Goal: Task Accomplishment & Management: Complete application form

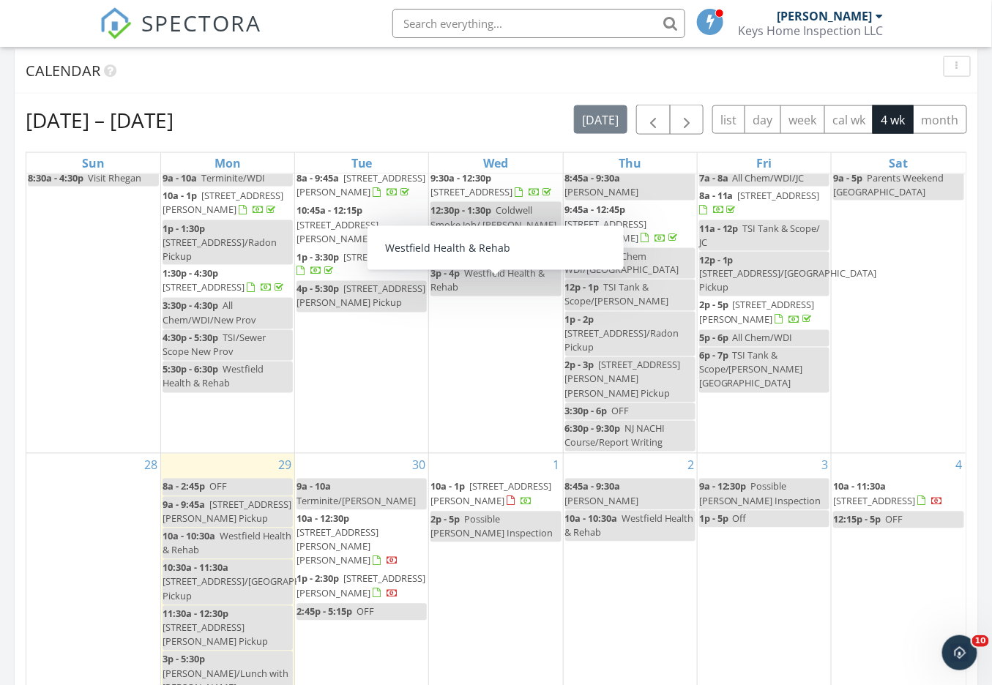
scroll to position [625, 0]
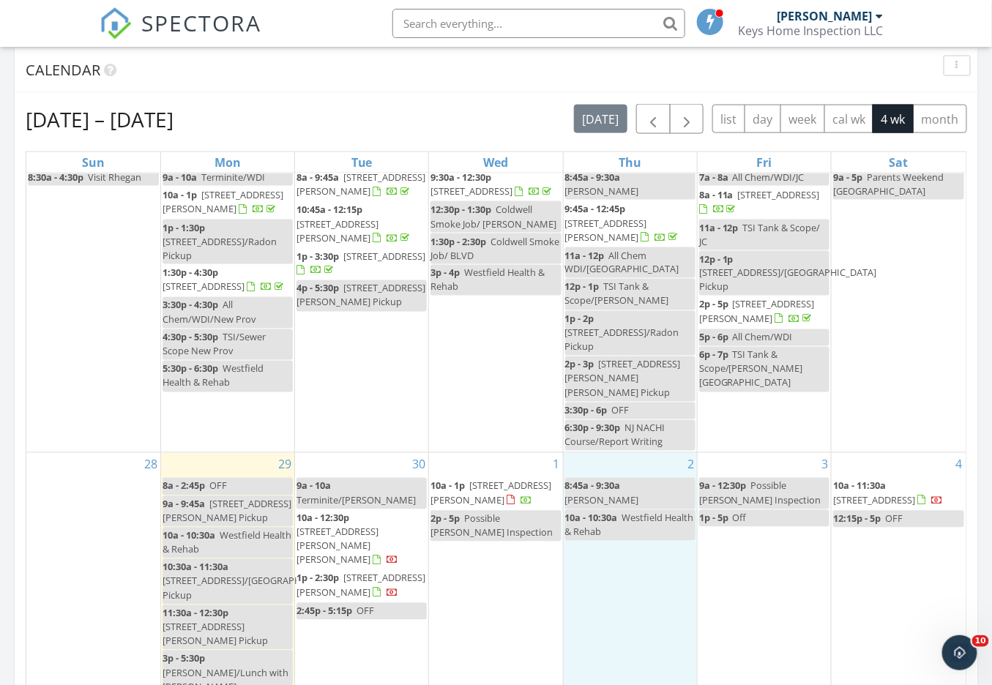
click at [609, 507] on div "2 8:45a - 9:30a Doc Schuapp 10a - 10:30a Westfield Health & Rehab" at bounding box center [630, 575] width 133 height 245
click at [625, 445] on link "Inspection" at bounding box center [627, 445] width 75 height 23
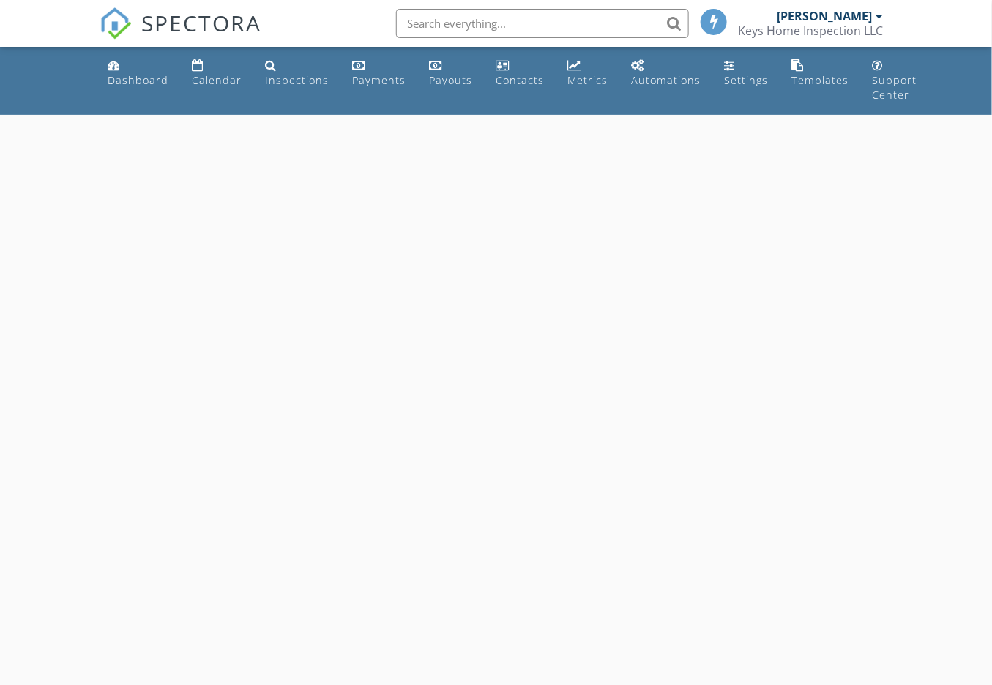
select select "9"
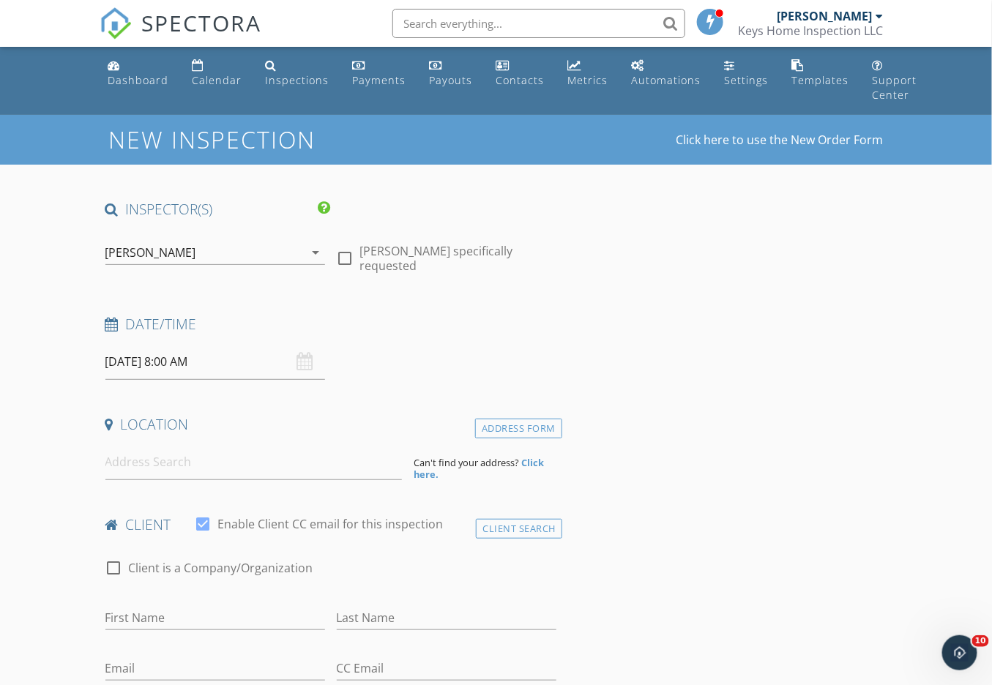
click at [165, 360] on input "10/02/2025 8:00 AM" at bounding box center [215, 362] width 220 height 36
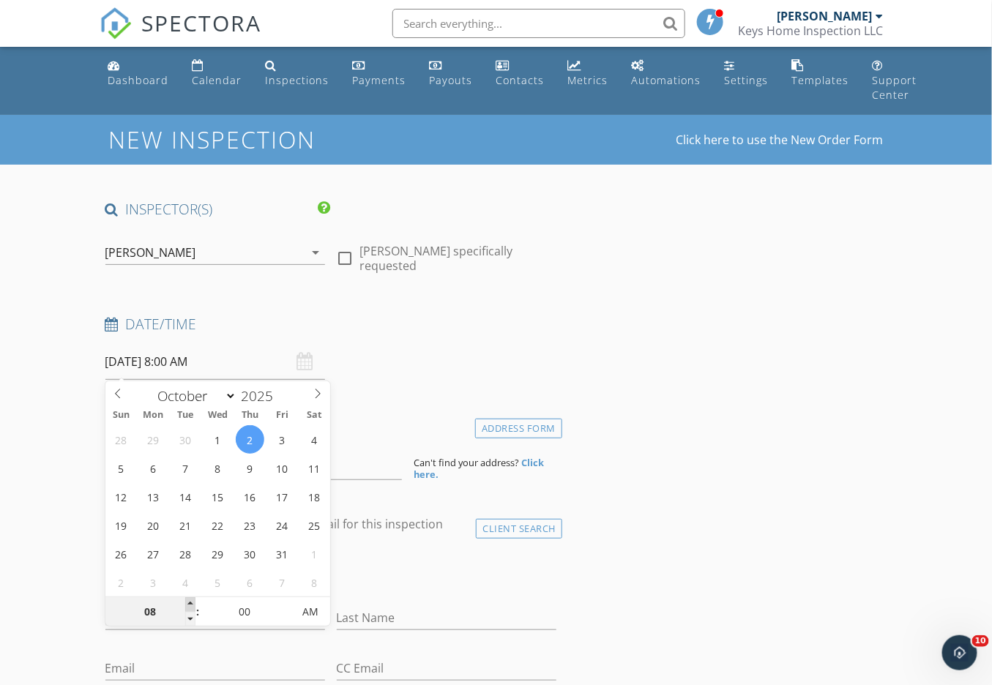
type input "09"
type input "10/02/2025 9:00 AM"
click at [187, 601] on span at bounding box center [190, 605] width 10 height 15
type input "10"
type input "10/02/2025 10:00 AM"
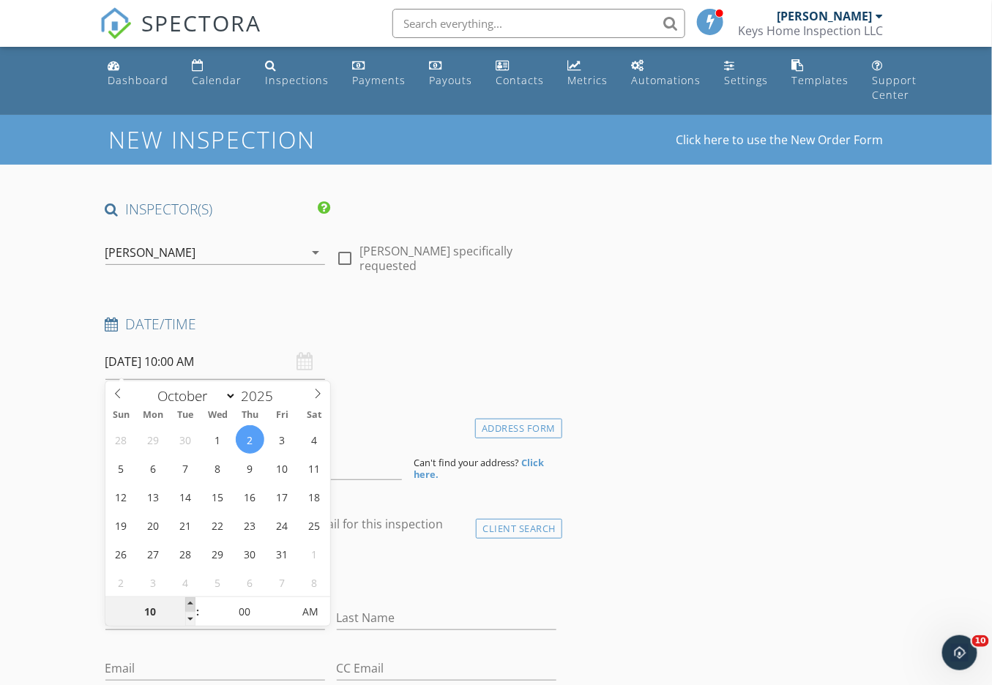
click at [187, 601] on span at bounding box center [190, 605] width 10 height 15
type input "11"
type input "10/02/2025 11:00 AM"
click at [187, 601] on span at bounding box center [190, 605] width 10 height 15
type input "12"
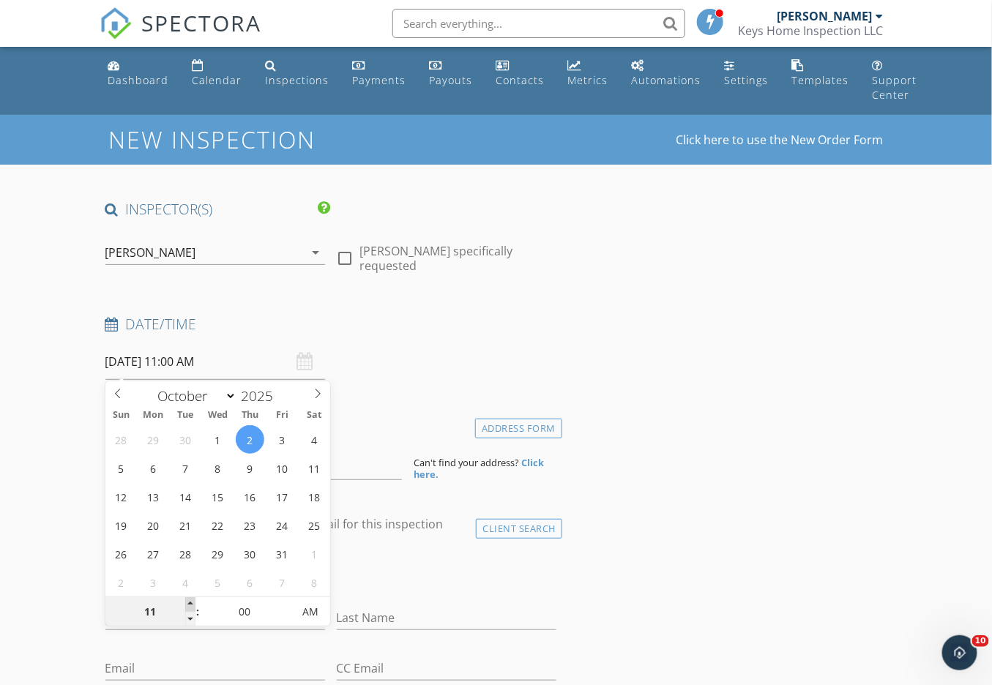
type input "10/02/2025 12:00 PM"
click at [187, 601] on span at bounding box center [190, 605] width 10 height 15
type input "11"
type input "10/02/2025 11:00 AM"
click at [190, 620] on span at bounding box center [190, 619] width 10 height 15
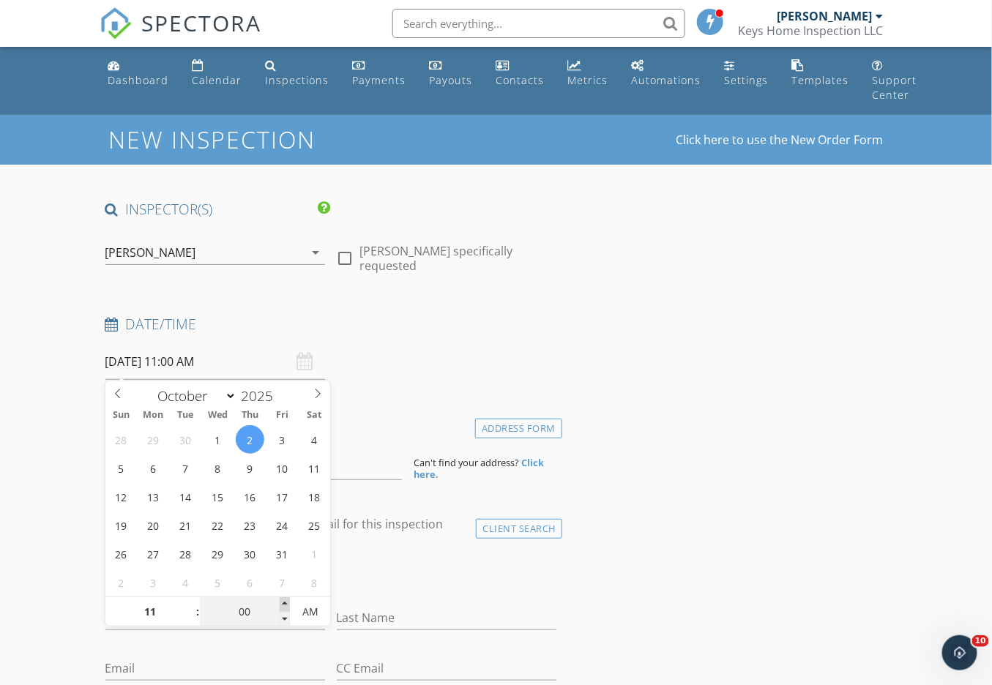
type input "05"
type input "10/02/2025 11:05 AM"
click at [287, 602] on span at bounding box center [285, 605] width 10 height 15
type input "10"
type input "10/02/2025 11:10 AM"
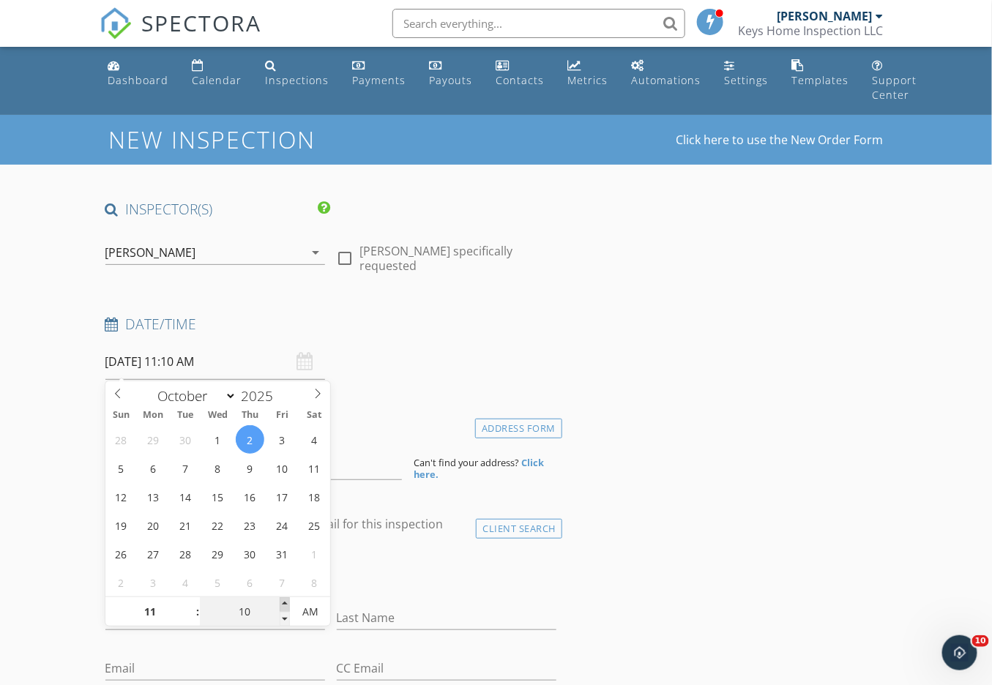
click at [287, 602] on span at bounding box center [285, 605] width 10 height 15
type input "15"
type input "10/02/2025 11:15 AM"
click at [287, 602] on span at bounding box center [285, 605] width 10 height 15
type input "20"
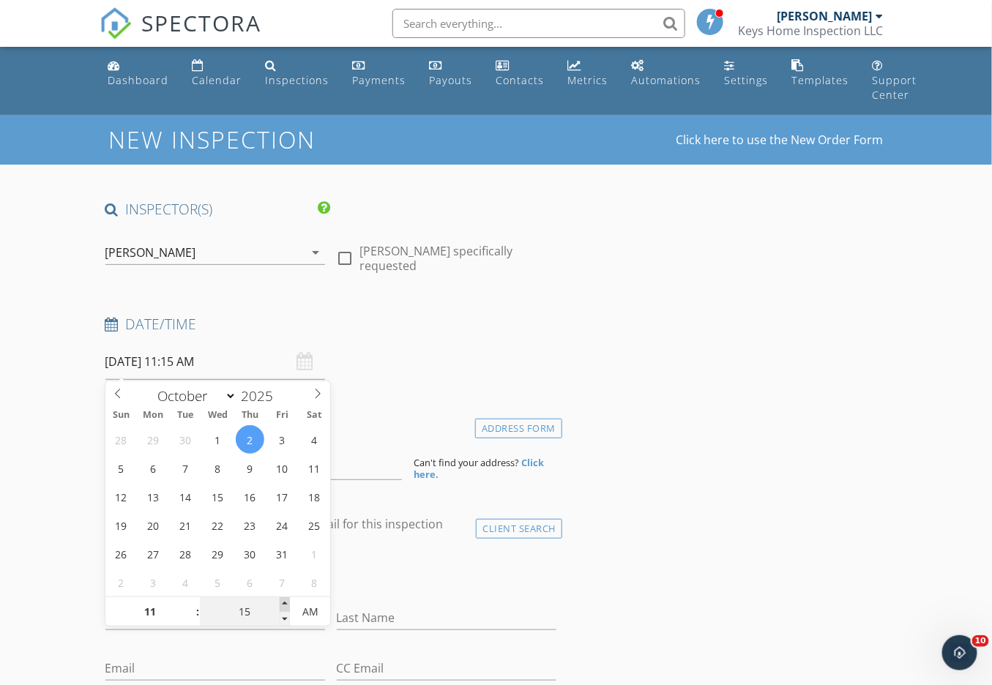
type input "10/02/2025 11:20 AM"
click at [287, 602] on span at bounding box center [285, 605] width 10 height 15
type input "25"
type input "10/02/2025 11:25 AM"
click at [287, 602] on span at bounding box center [285, 605] width 10 height 15
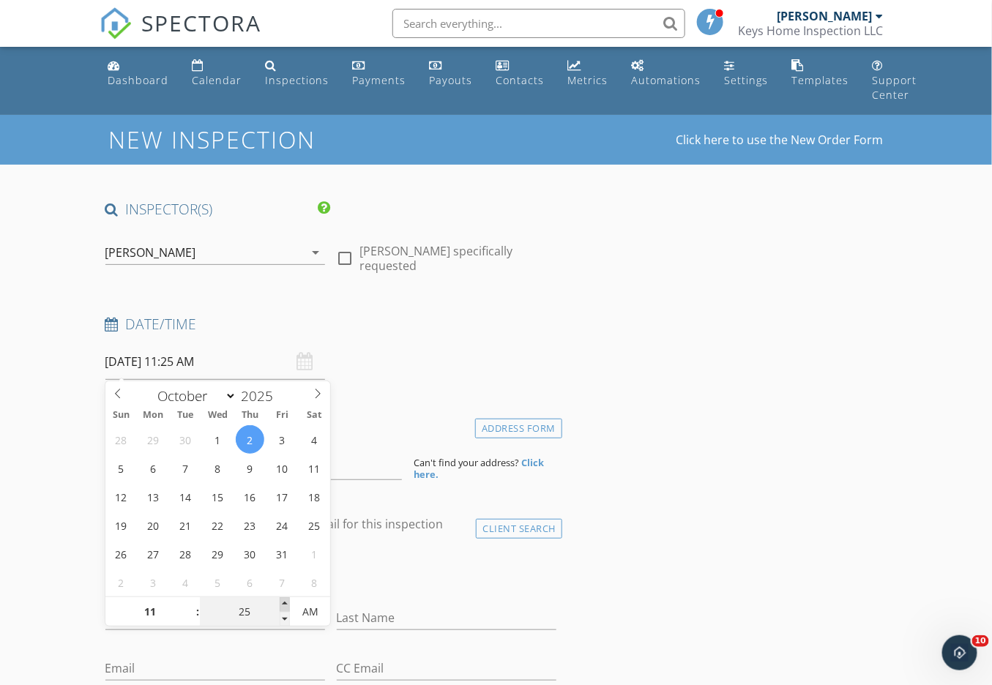
scroll to position [3, 0]
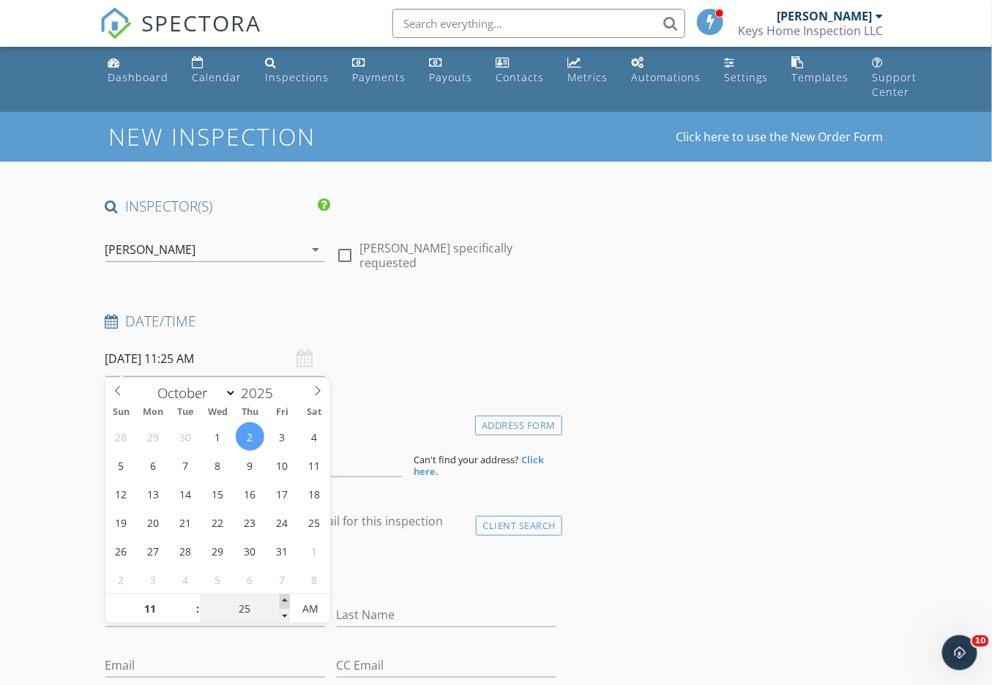
type input "30"
type input "10/02/2025 11:30 AM"
click at [287, 602] on span at bounding box center [285, 602] width 10 height 15
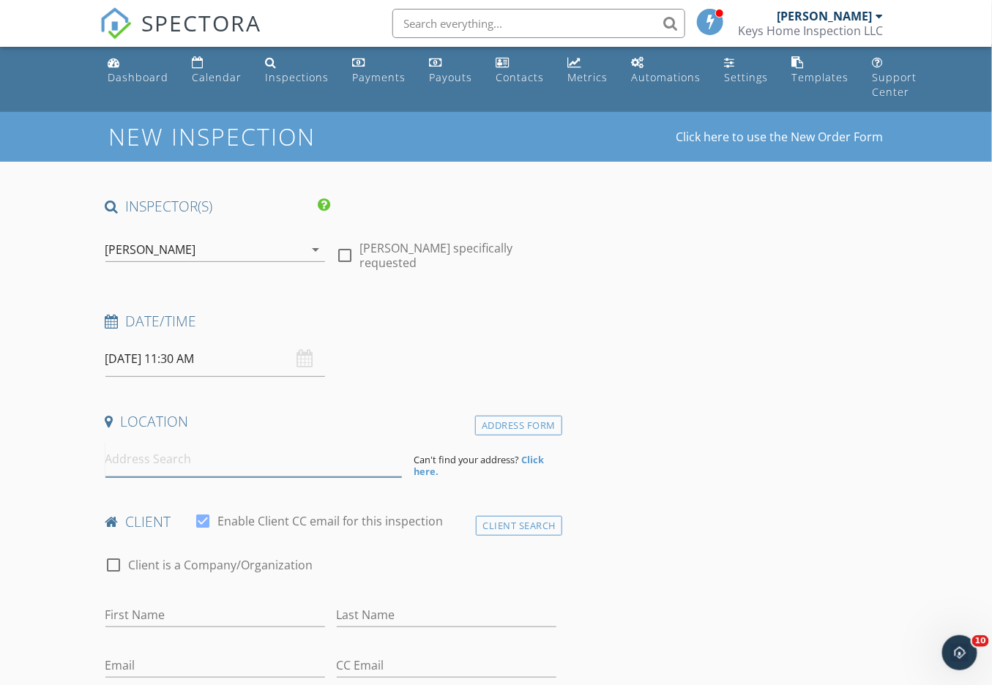
click at [162, 461] on input at bounding box center [253, 460] width 297 height 36
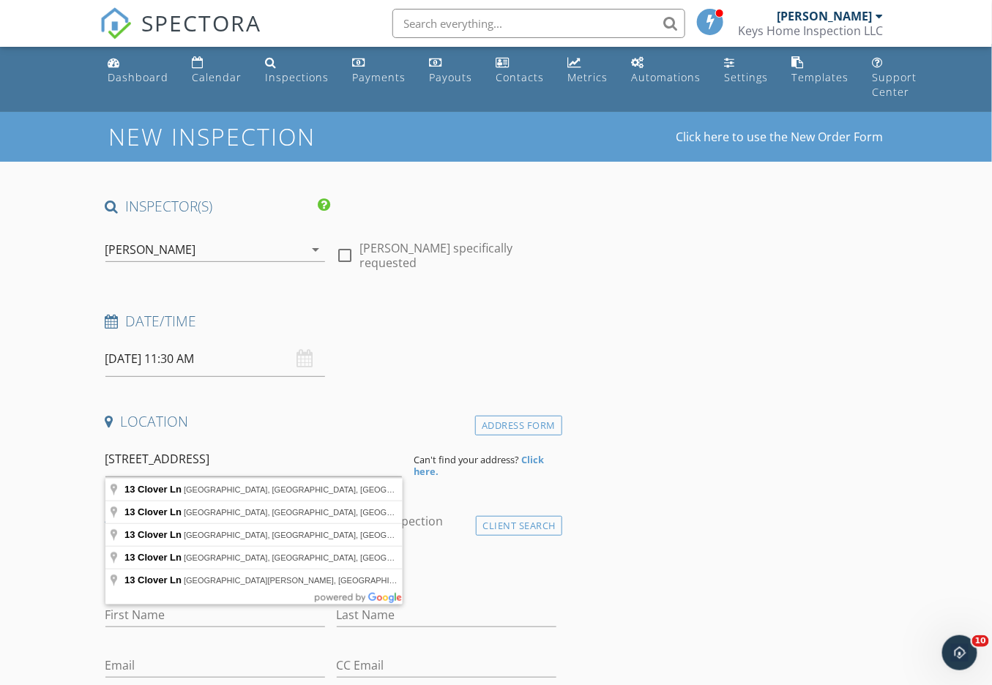
type input "13 Clover Ln, Randolph, NJ, USA"
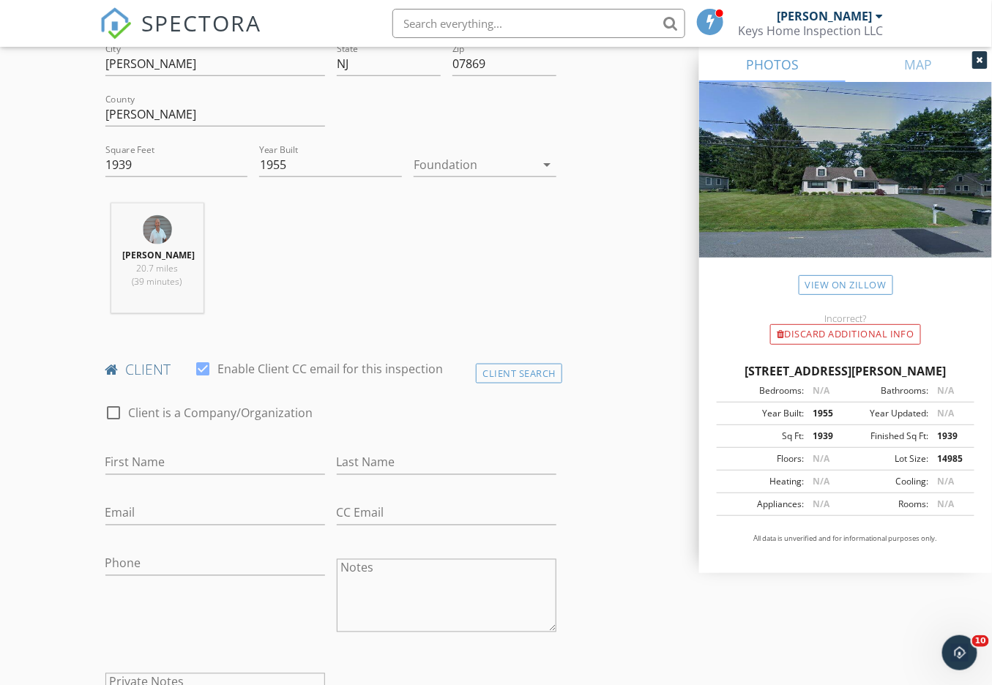
scroll to position [456, 0]
click at [529, 377] on div "Client Search" at bounding box center [519, 373] width 86 height 20
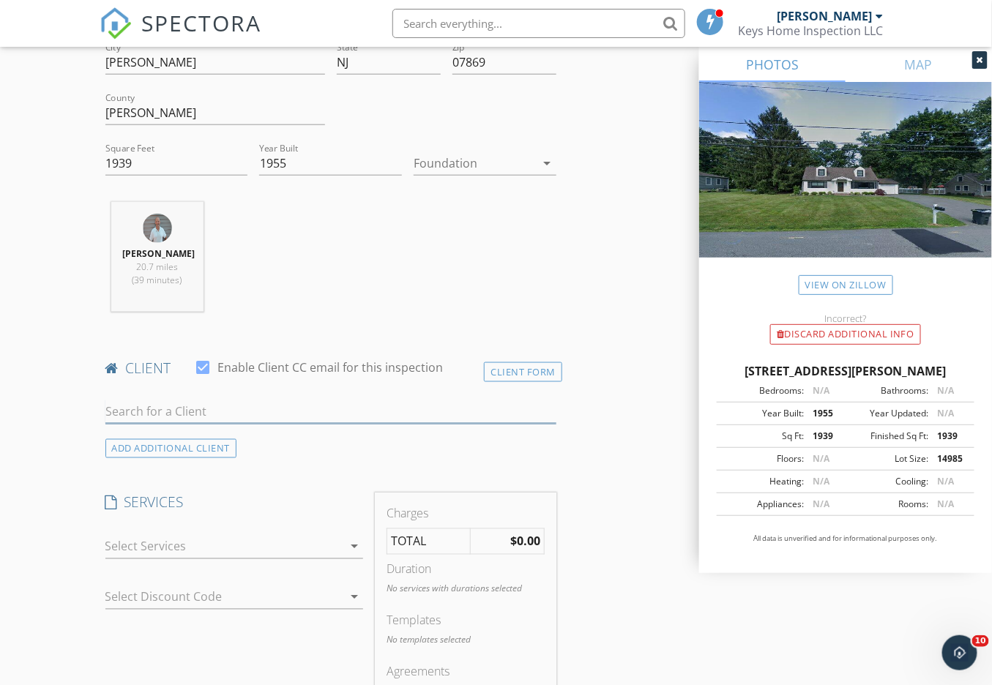
click at [171, 424] on input "text" at bounding box center [330, 412] width 451 height 24
type input "Taejin"
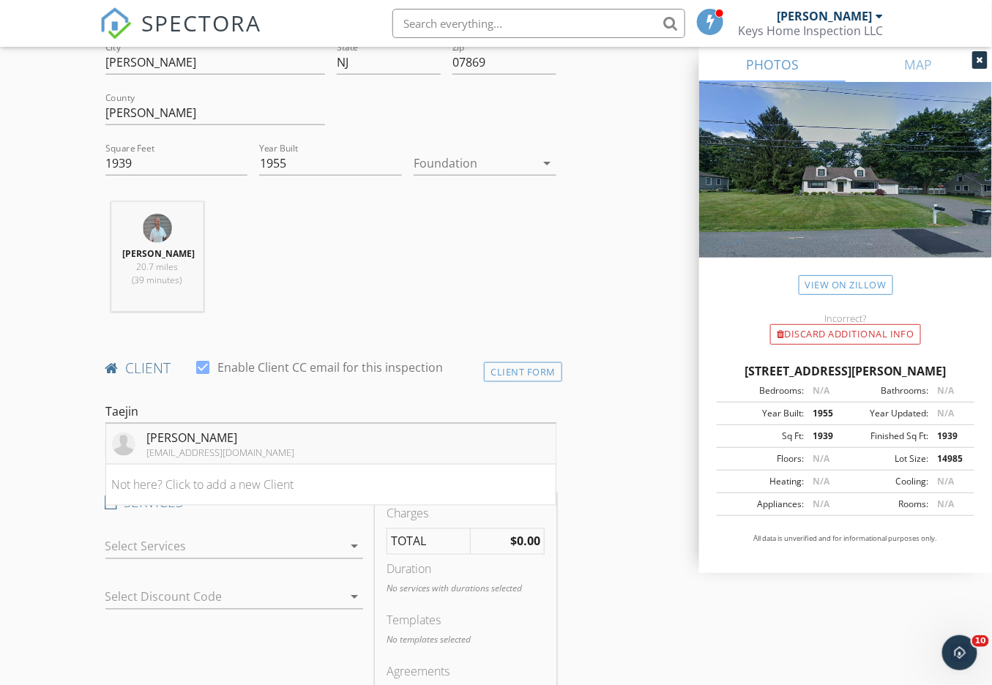
click at [192, 447] on div "Taejin Kim" at bounding box center [221, 439] width 148 height 18
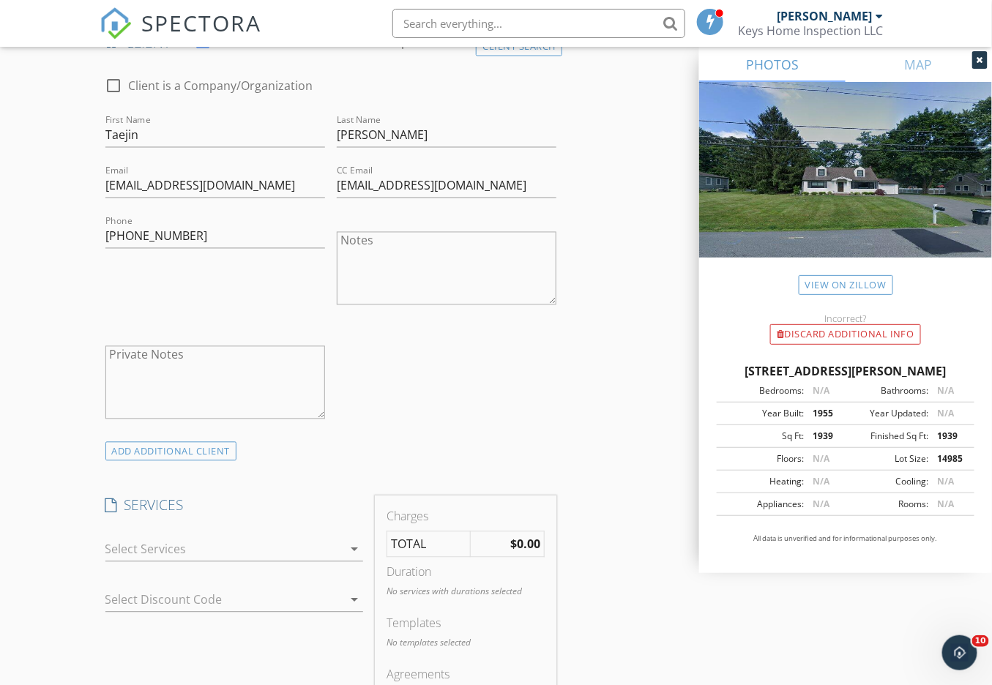
scroll to position [941, 0]
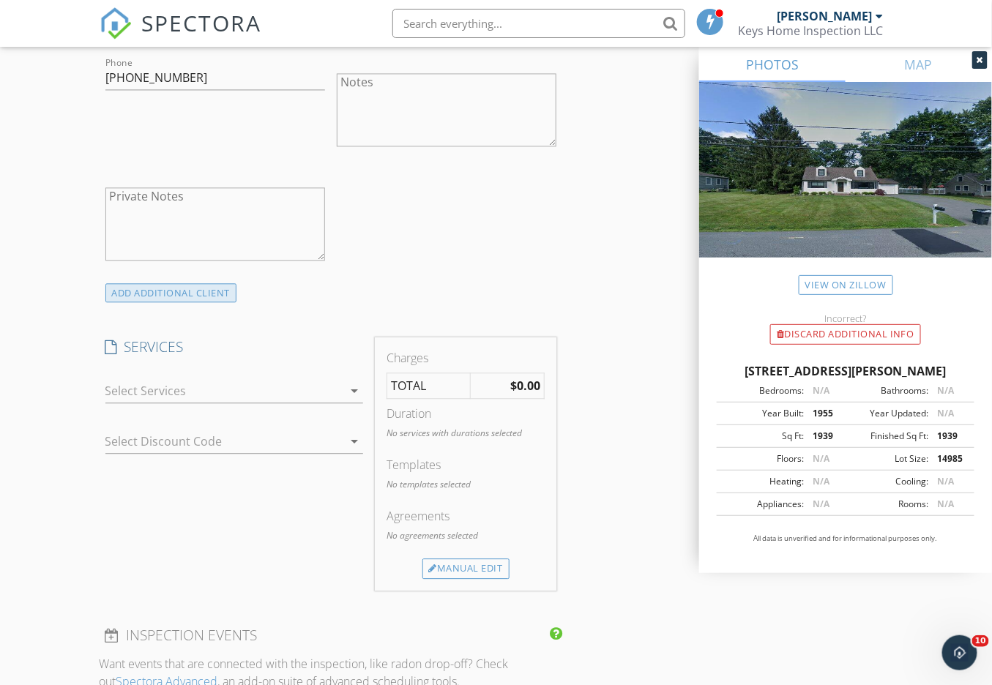
click at [187, 303] on div "ADD ADDITIONAL client" at bounding box center [171, 293] width 132 height 20
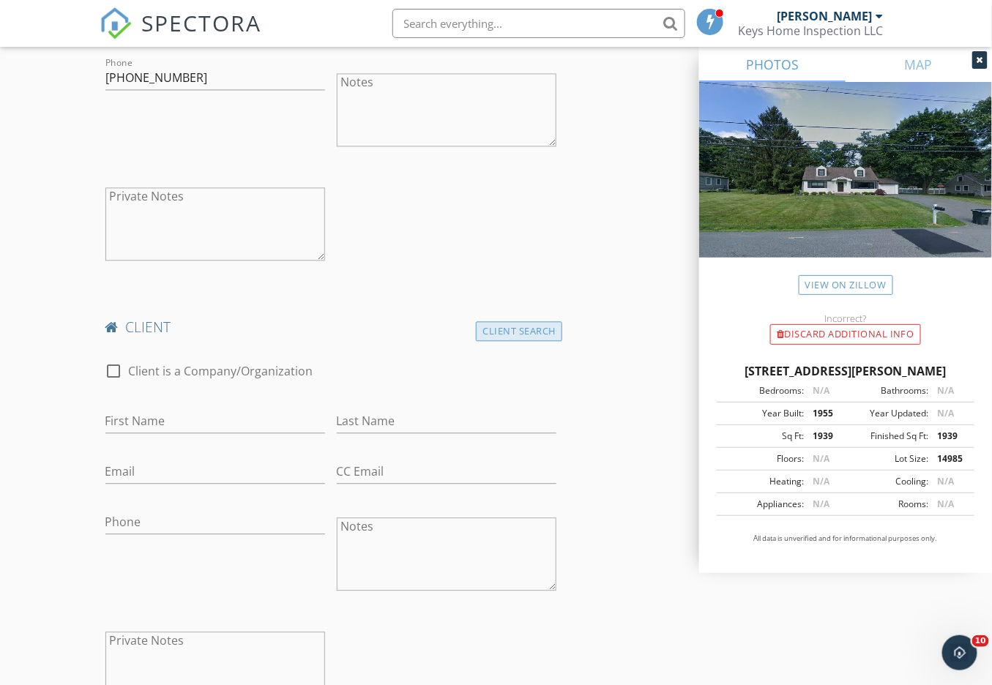
click at [497, 341] on div "Client Search" at bounding box center [519, 331] width 86 height 20
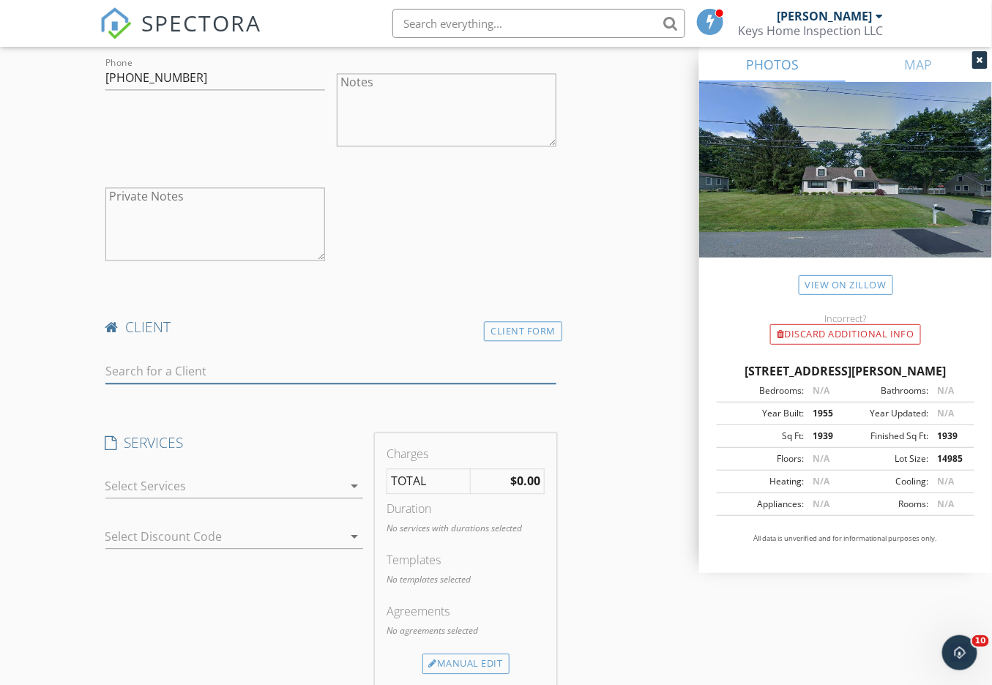
click at [176, 381] on input "text" at bounding box center [330, 372] width 451 height 24
type input "K"
click at [518, 341] on div "Client Form" at bounding box center [523, 331] width 78 height 20
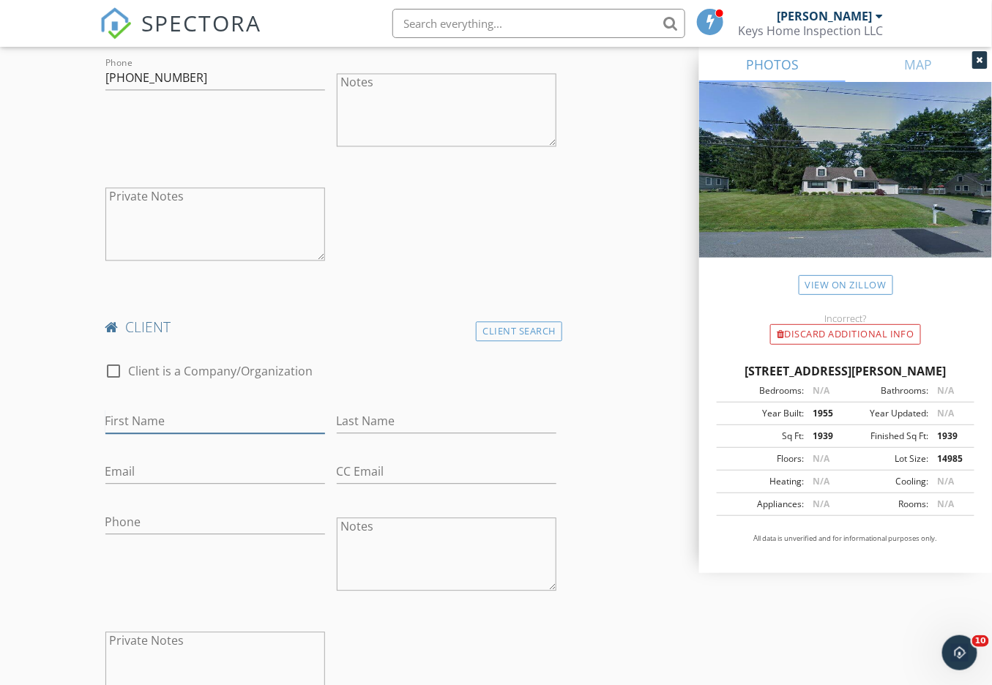
click at [174, 434] on input "First Name" at bounding box center [215, 421] width 220 height 24
type input "Katie"
type input "Barno"
click at [155, 482] on input "Email" at bounding box center [215, 472] width 220 height 24
paste input "katherine.barno@regeneron.com"
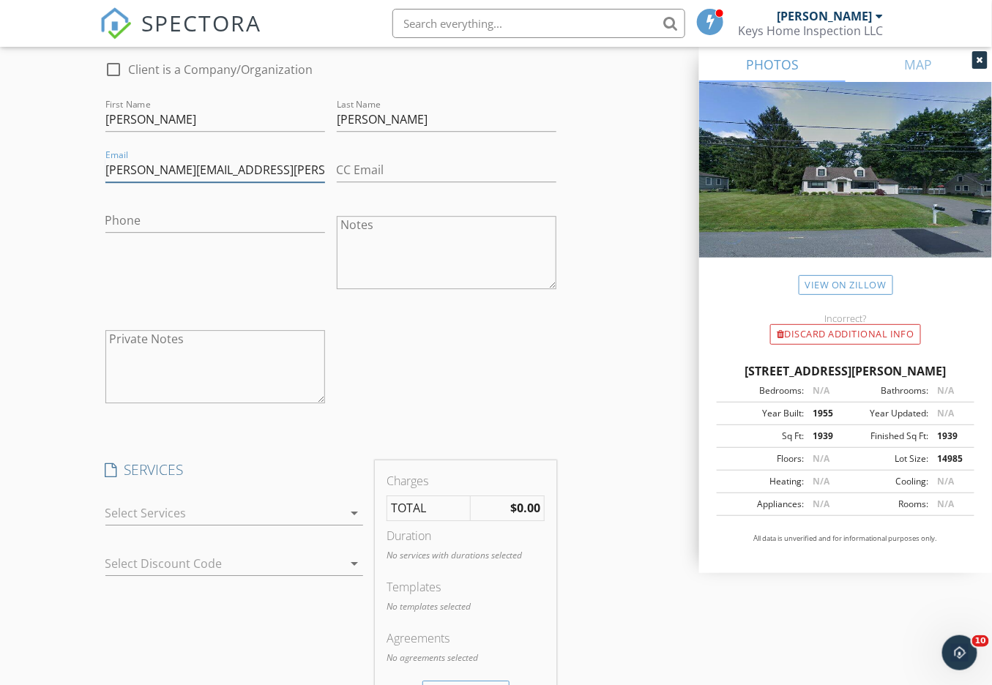
scroll to position [1265, 0]
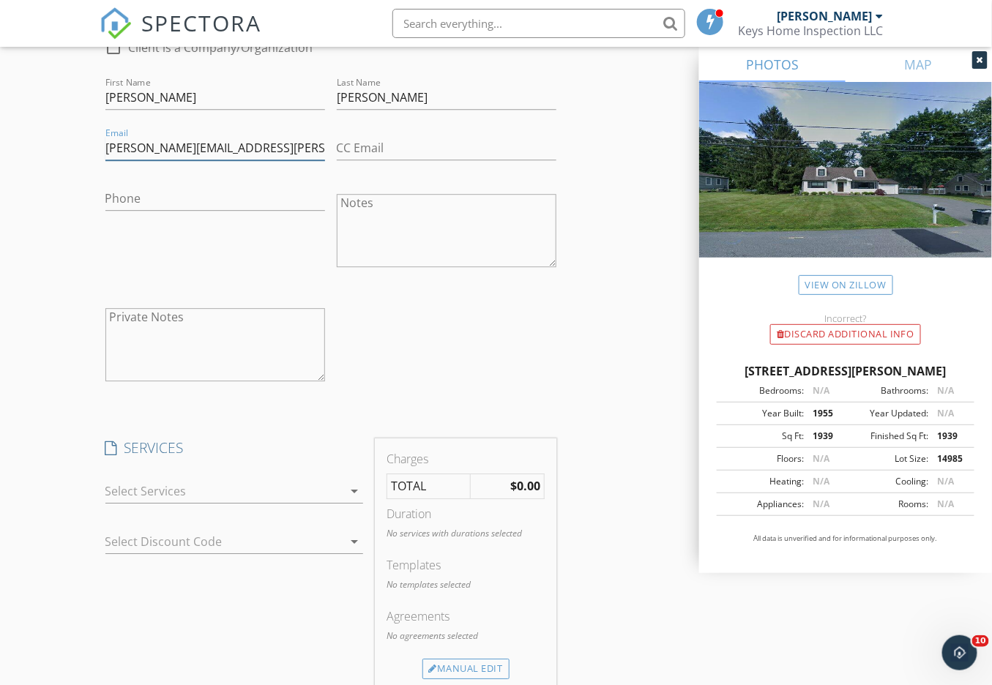
type input "katherine.barno@regeneron.com"
click at [198, 503] on div at bounding box center [224, 491] width 238 height 23
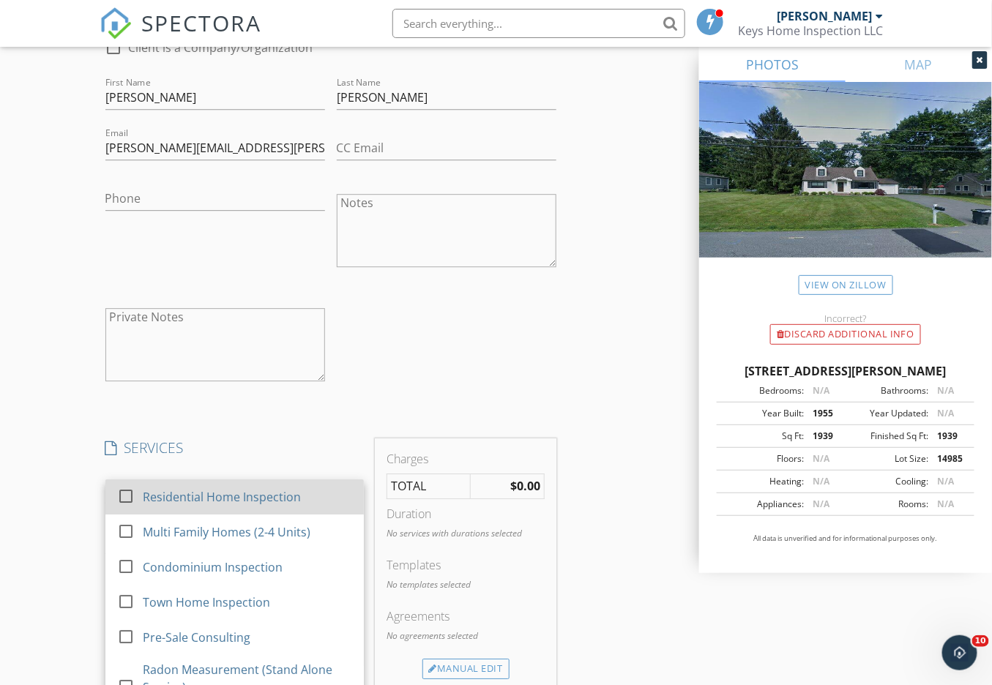
click at [123, 508] on div at bounding box center [126, 495] width 25 height 25
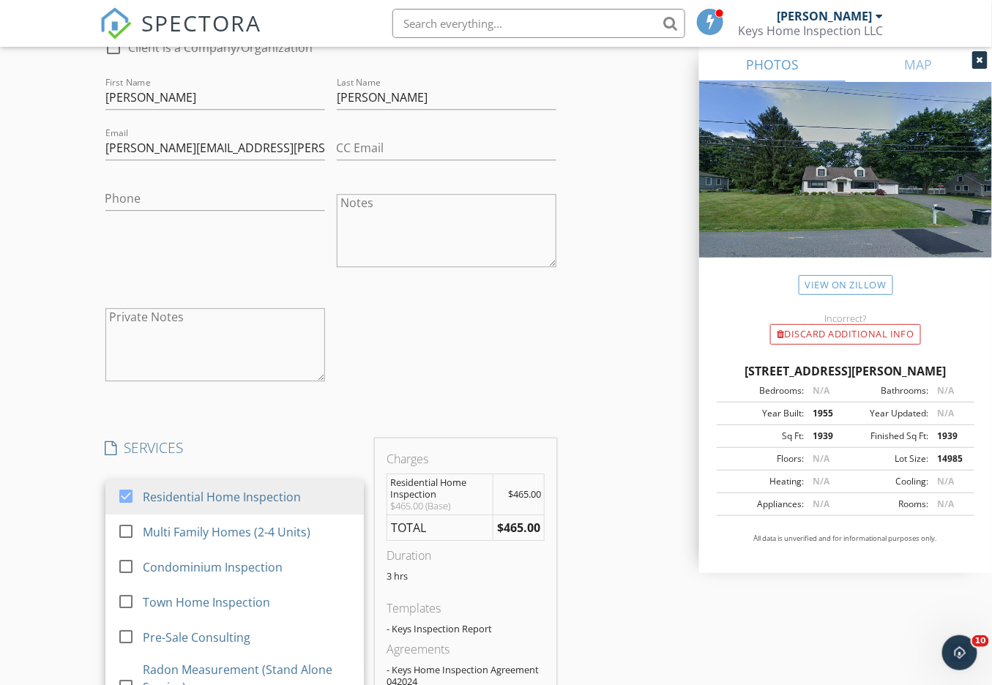
click at [71, 495] on div "New Inspection Click here to use the New Order Form INSPECTOR(S) check_box John…" at bounding box center [496, 396] width 992 height 3093
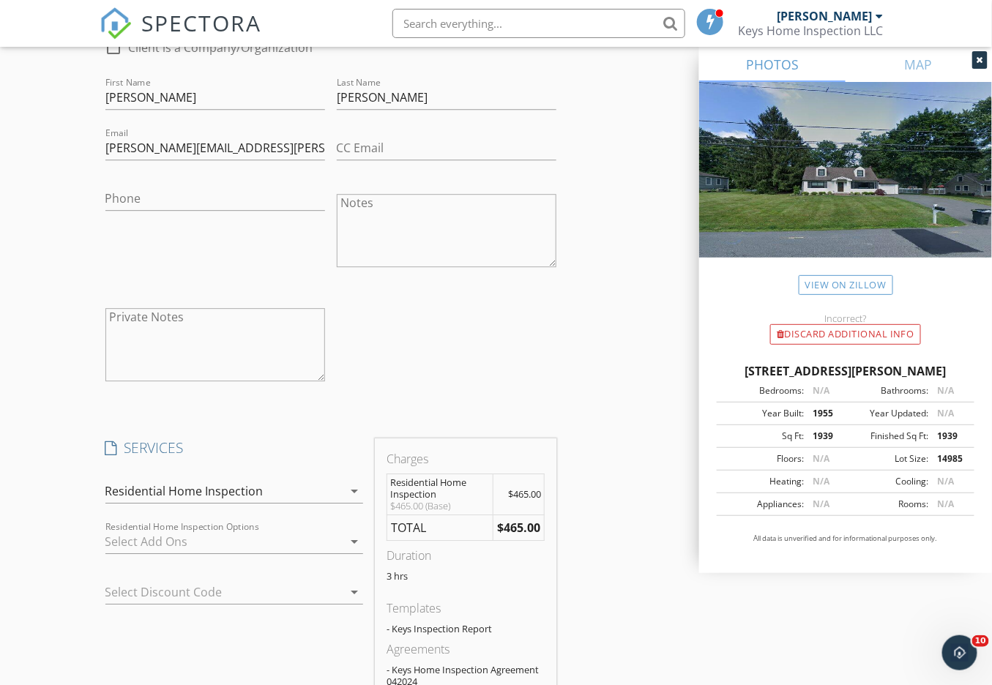
scroll to position [1265, 0]
click at [146, 553] on div at bounding box center [224, 540] width 238 height 23
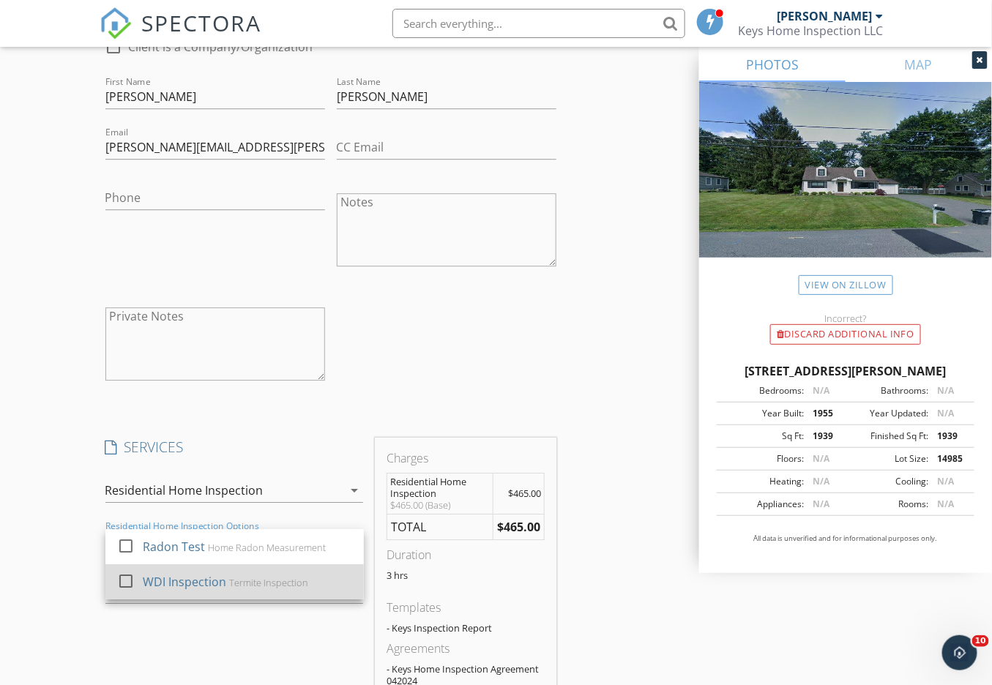
drag, startPoint x: 127, startPoint y: 560, endPoint x: 127, endPoint y: 584, distance: 24.2
click at [127, 558] on div at bounding box center [126, 545] width 25 height 25
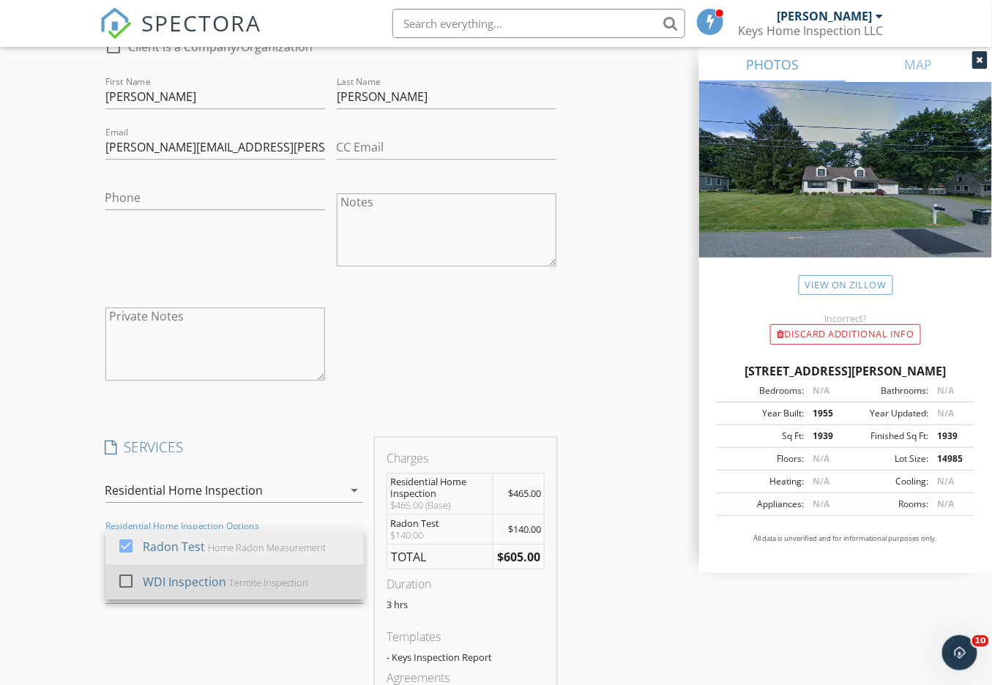
drag, startPoint x: 128, startPoint y: 594, endPoint x: 106, endPoint y: 591, distance: 22.2
click at [127, 593] on div at bounding box center [126, 580] width 25 height 25
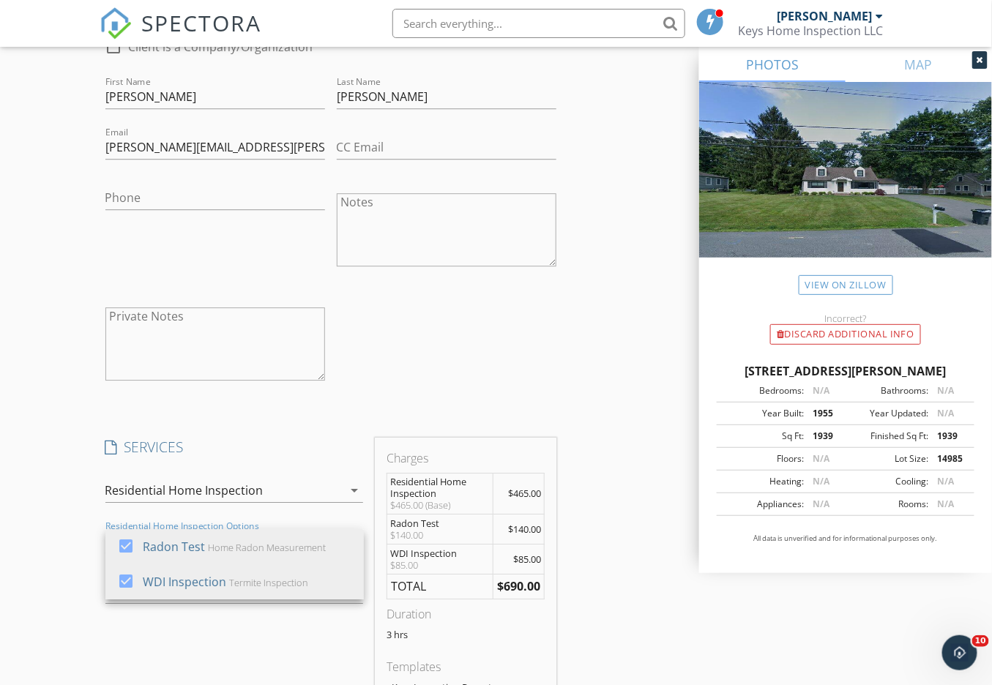
click at [59, 579] on div "New Inspection Click here to use the New Order Form INSPECTOR(S) check_box John…" at bounding box center [496, 426] width 992 height 3153
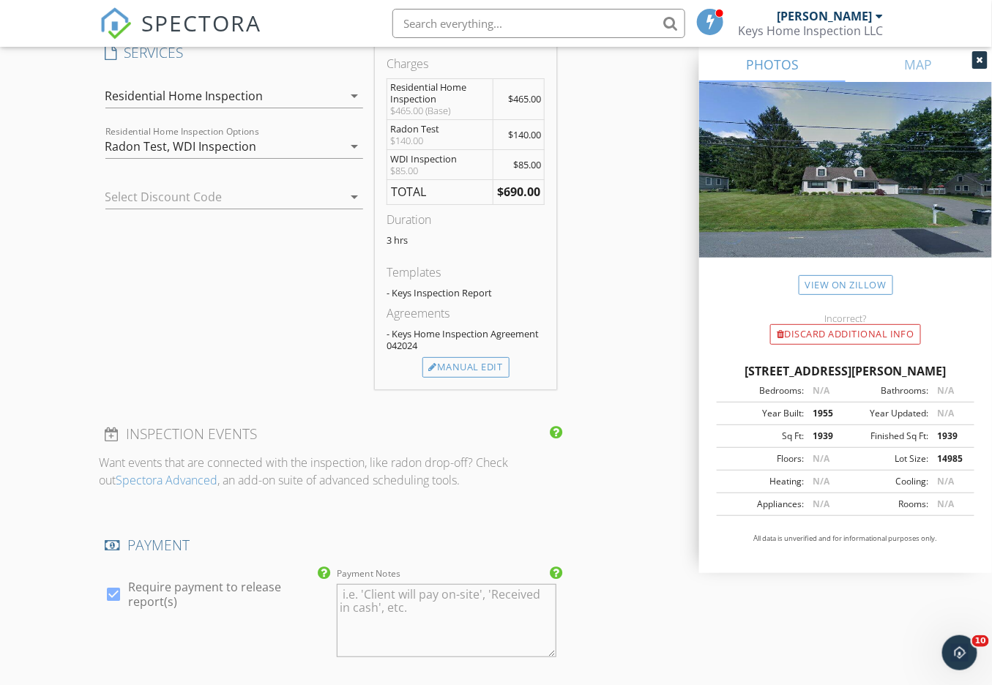
scroll to position [1615, 0]
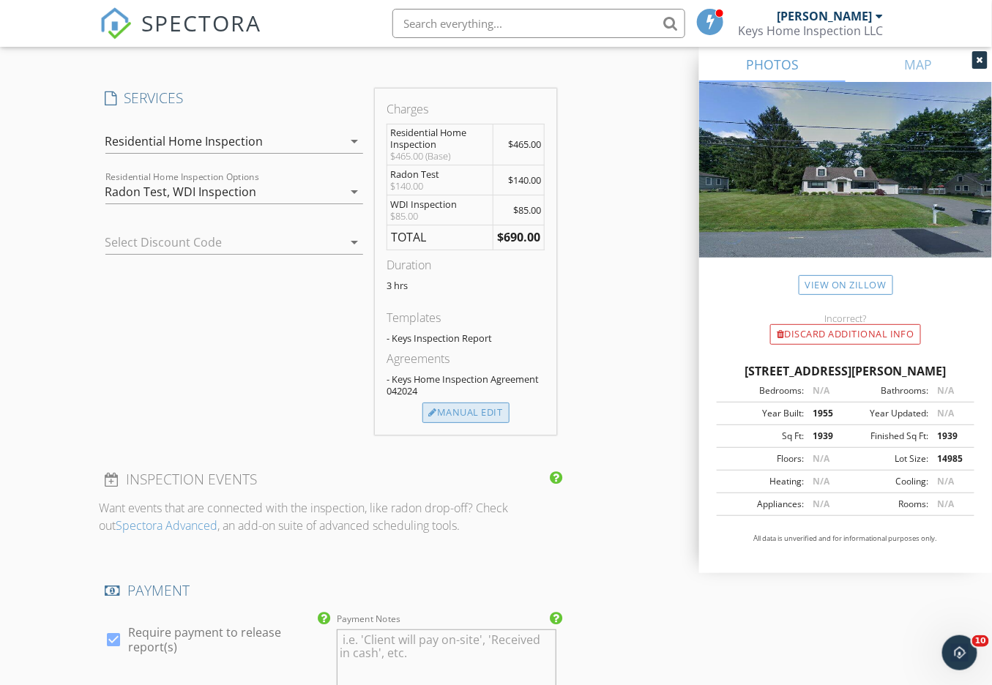
click at [461, 423] on div "Manual Edit" at bounding box center [466, 413] width 87 height 21
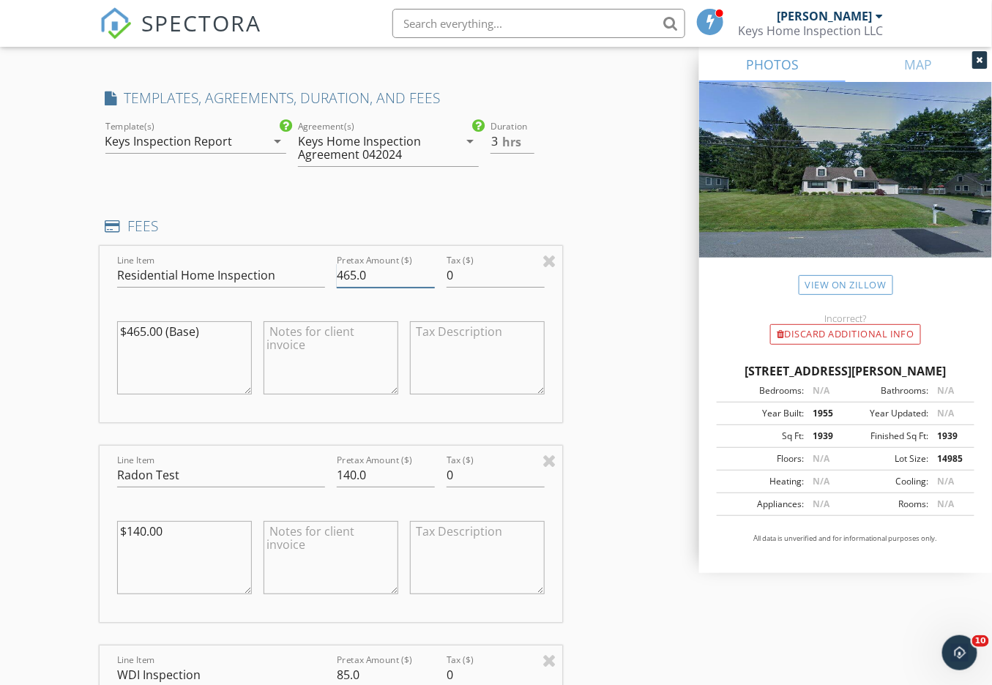
click at [351, 288] on input "465.0" at bounding box center [386, 276] width 98 height 24
type input "475.0"
click at [368, 182] on div at bounding box center [388, 177] width 181 height 9
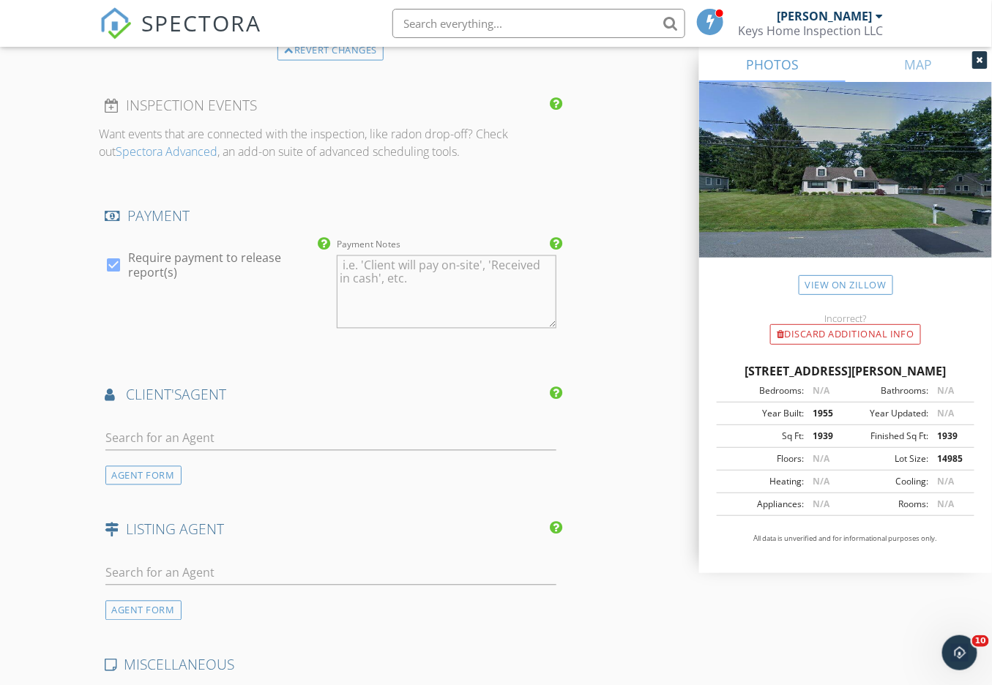
scroll to position [2493, 0]
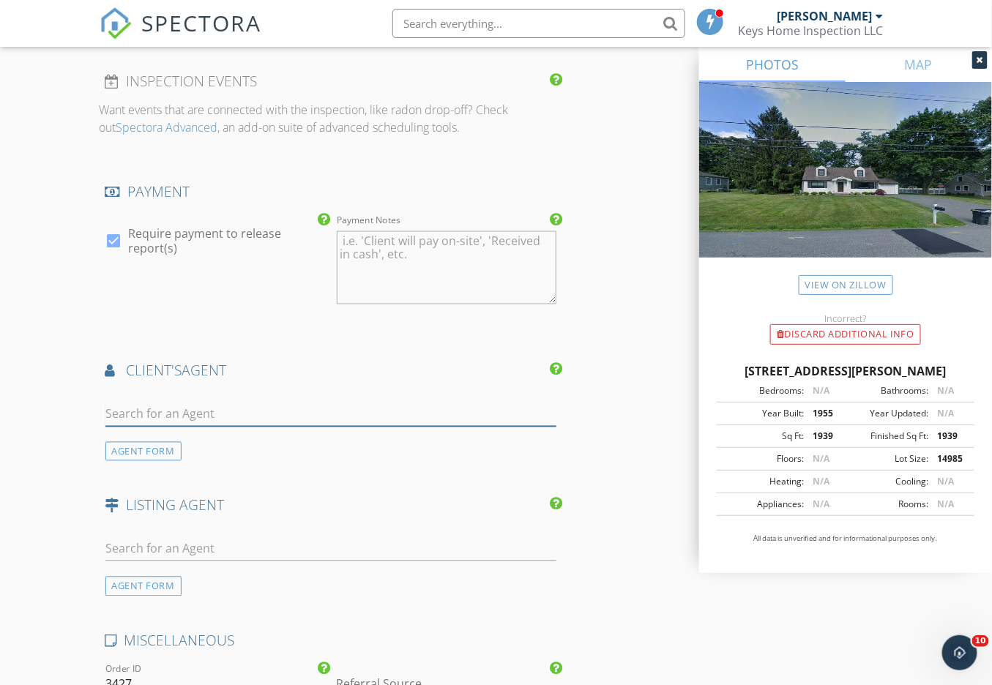
click at [217, 427] on input "text" at bounding box center [330, 415] width 451 height 24
type input "Robert la"
click at [215, 450] on div "Robert Lapidus" at bounding box center [192, 442] width 91 height 18
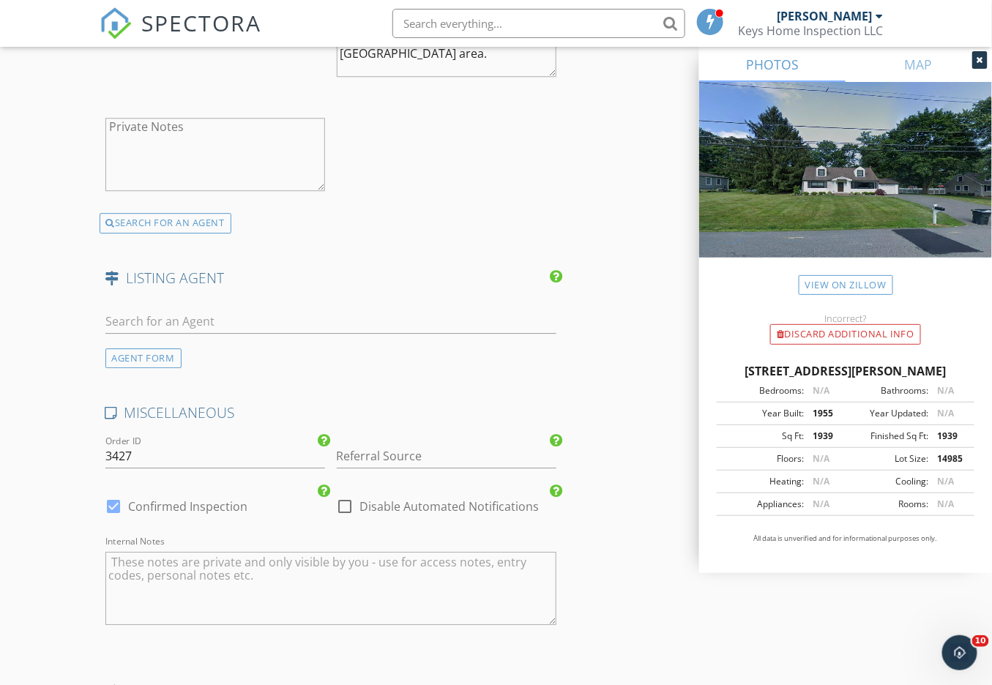
scroll to position [3112, 0]
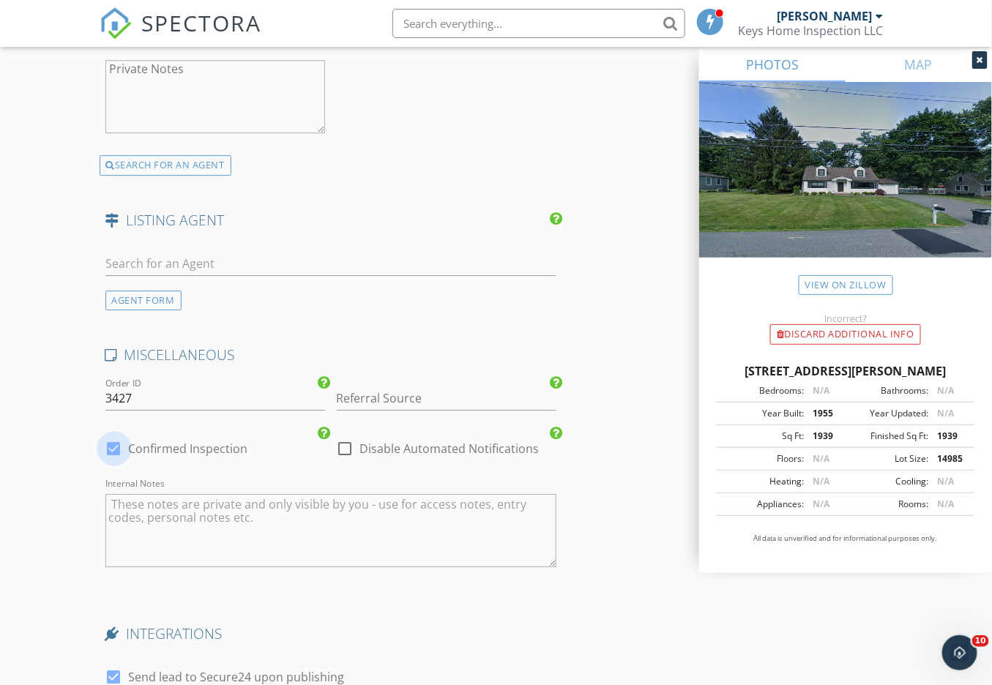
click at [115, 461] on div at bounding box center [114, 448] width 25 height 25
checkbox input "false"
checkbox input "true"
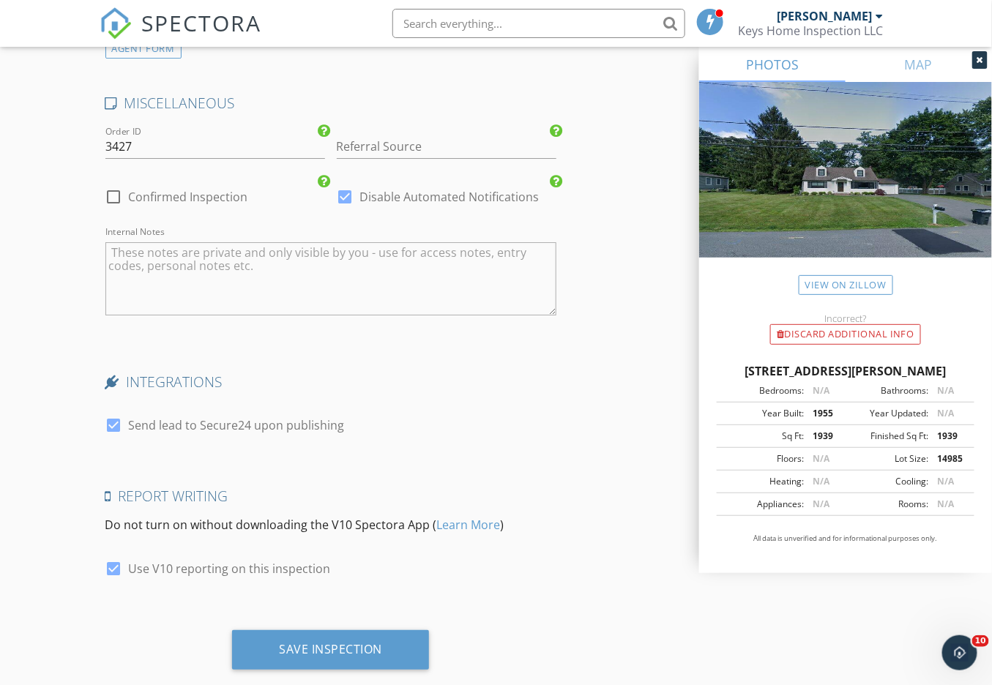
scroll to position [3409, 0]
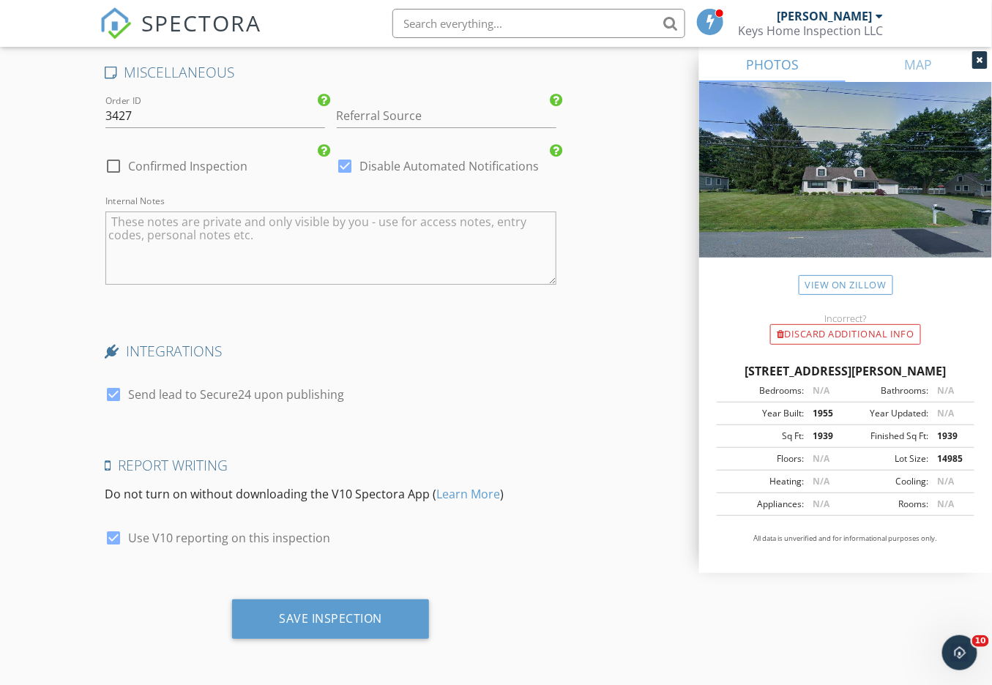
click at [114, 400] on div at bounding box center [114, 394] width 25 height 25
checkbox input "false"
click at [401, 111] on input "Referral Source" at bounding box center [447, 116] width 220 height 24
click at [388, 144] on div "Robert Lapidus" at bounding box center [447, 144] width 218 height 29
type input "Robert Lapidus"
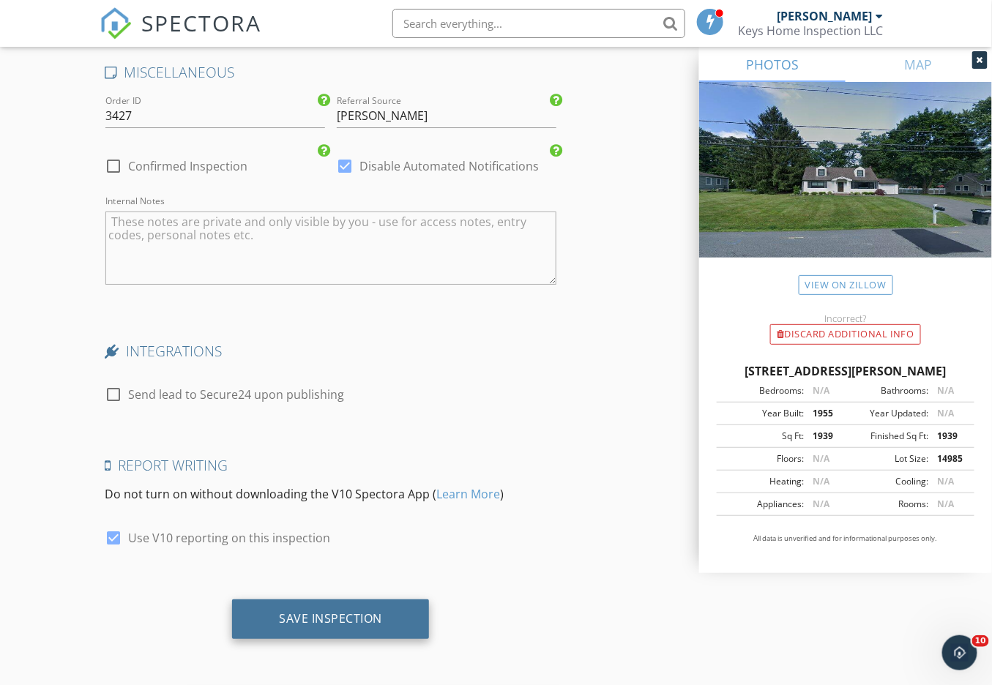
click at [371, 609] on div "Save Inspection" at bounding box center [330, 620] width 197 height 40
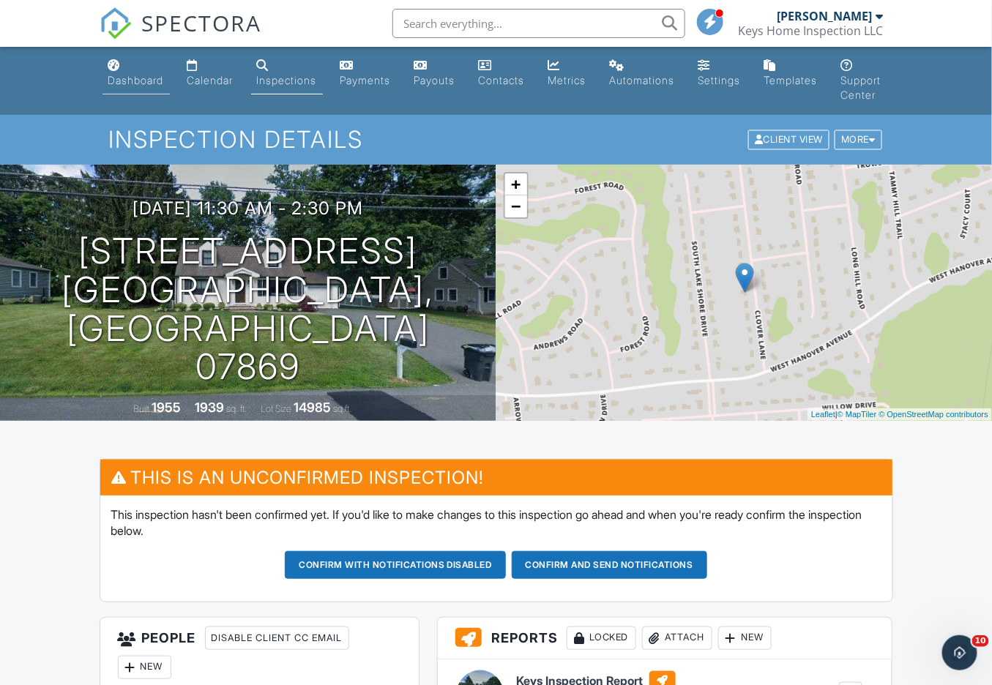
click at [115, 75] on div "Dashboard" at bounding box center [136, 80] width 56 height 12
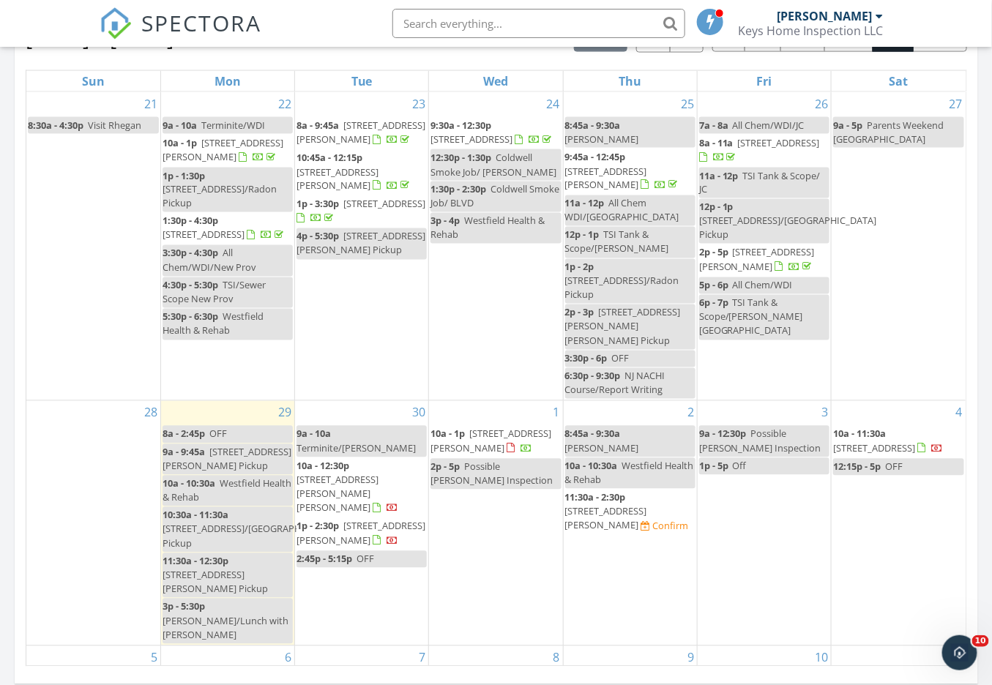
scroll to position [721, 0]
